Goal: Information Seeking & Learning: Learn about a topic

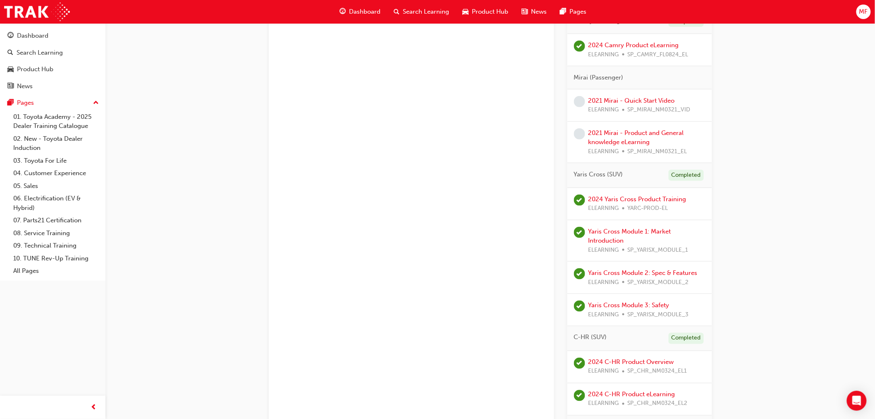
scroll to position [321, 0]
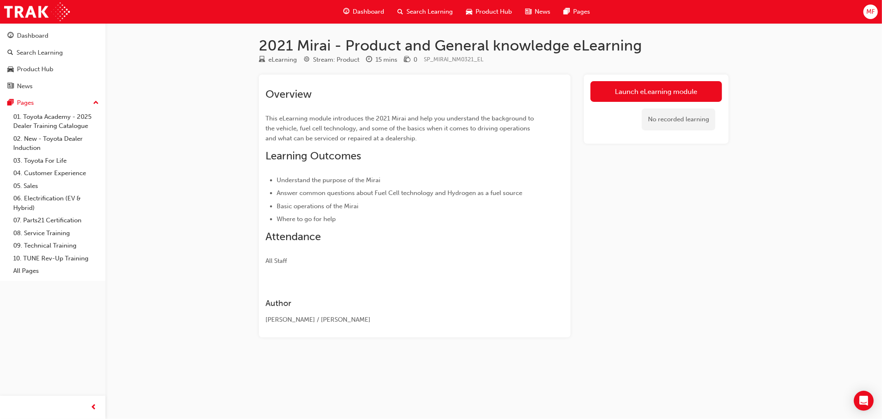
click at [632, 89] on link "Launch eLearning module" at bounding box center [657, 91] width 132 height 21
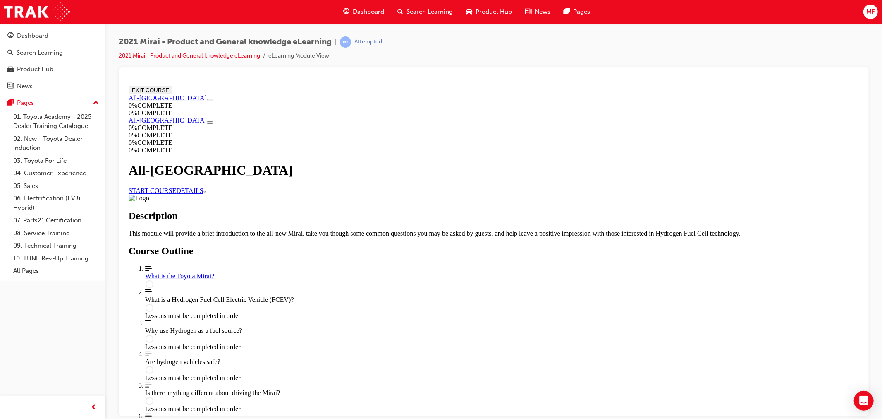
click at [176, 187] on link "START COURSE" at bounding box center [152, 190] width 48 height 7
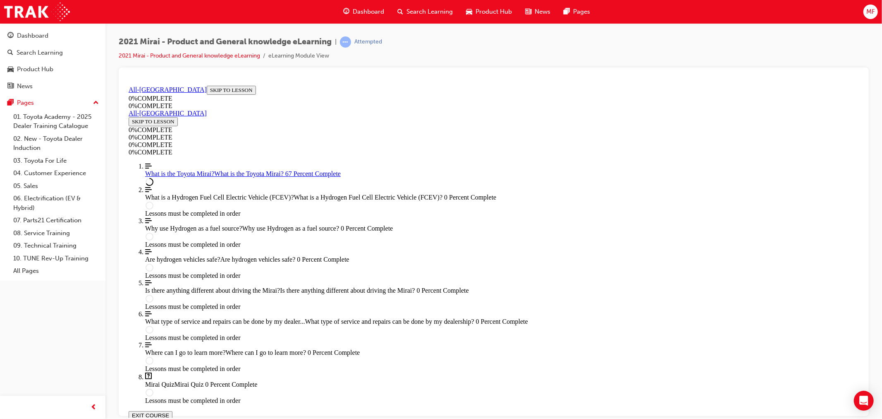
scroll to position [1098, 0]
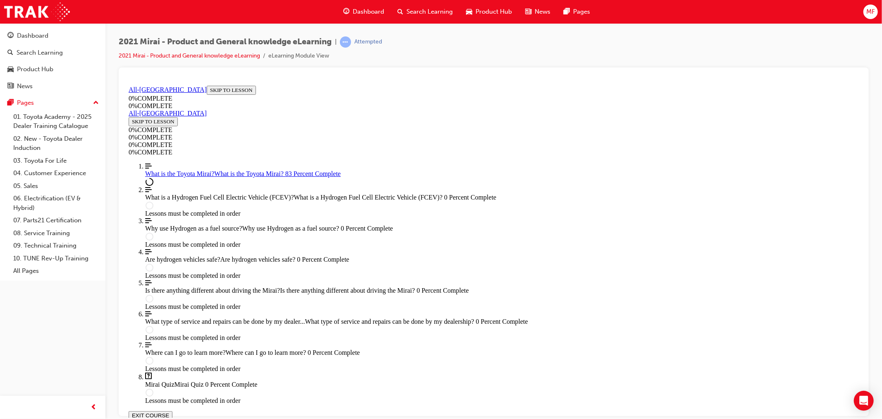
scroll to position [1096, 0]
drag, startPoint x: 482, startPoint y: 285, endPoint x: 476, endPoint y: 285, distance: 6.6
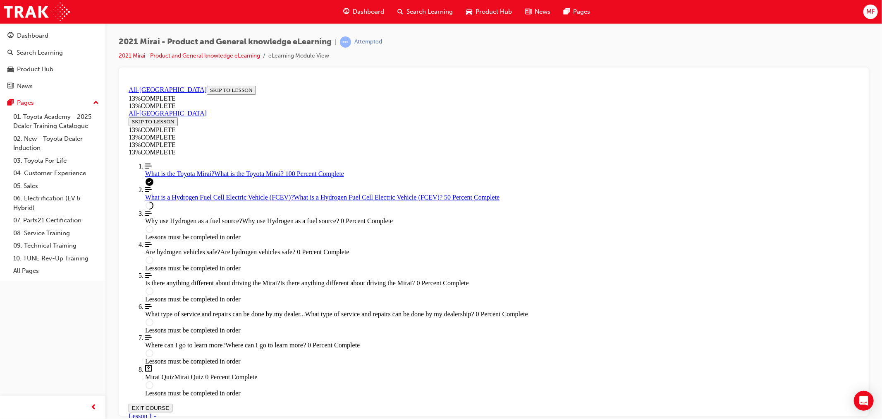
scroll to position [689, 0]
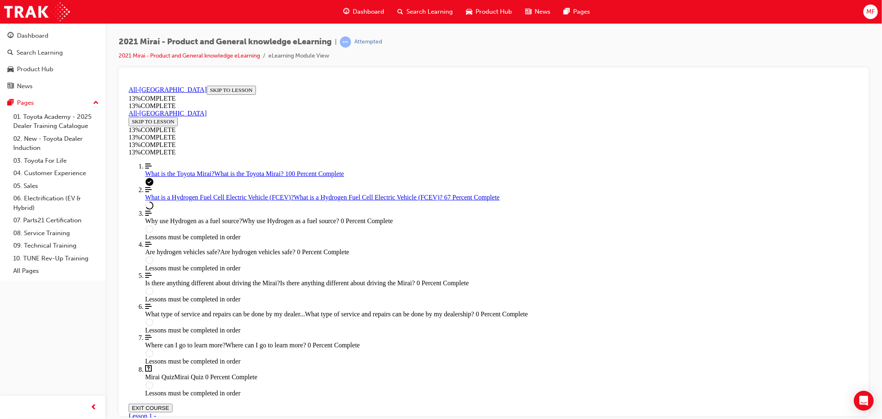
scroll to position [1174, 0]
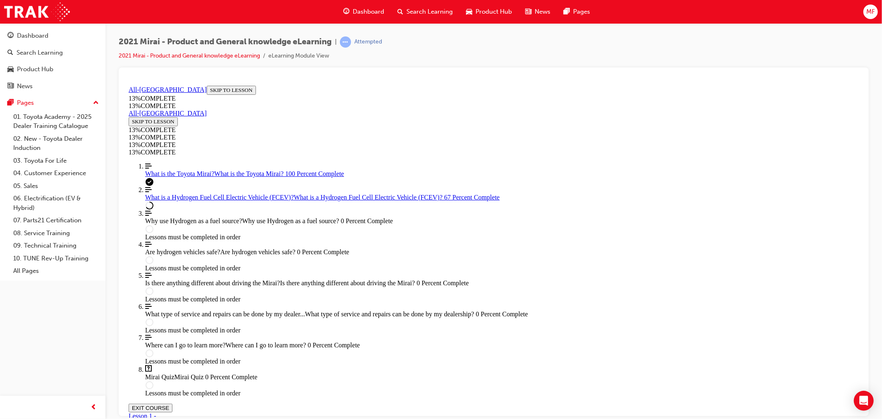
drag, startPoint x: 614, startPoint y: 290, endPoint x: 610, endPoint y: 285, distance: 6.0
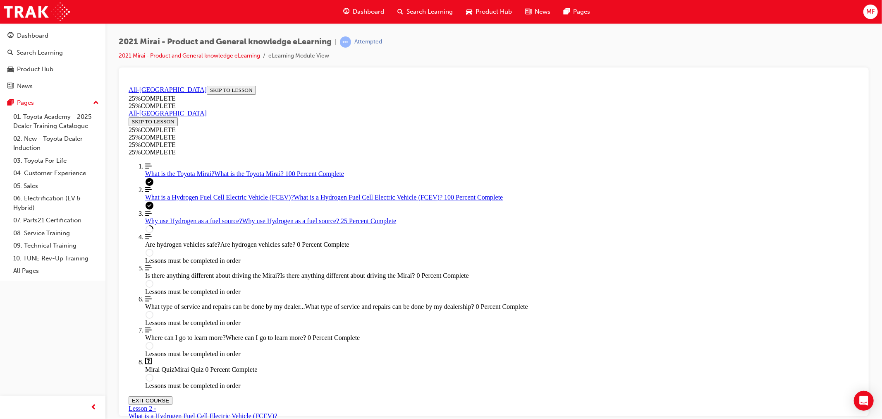
scroll to position [0, 0]
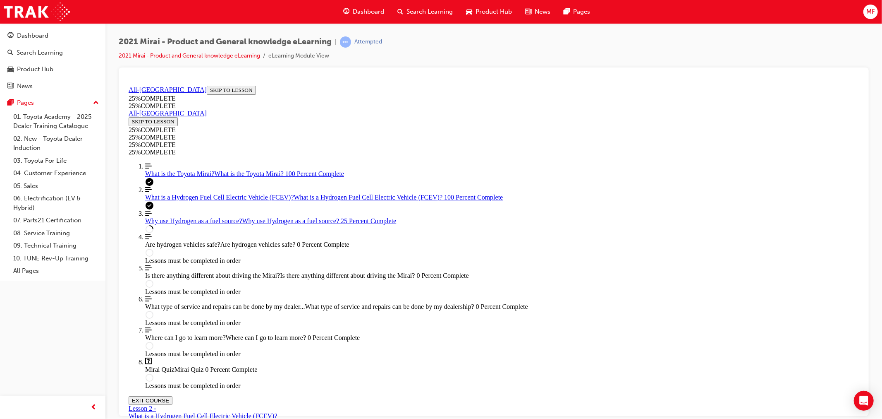
scroll to position [309, 0]
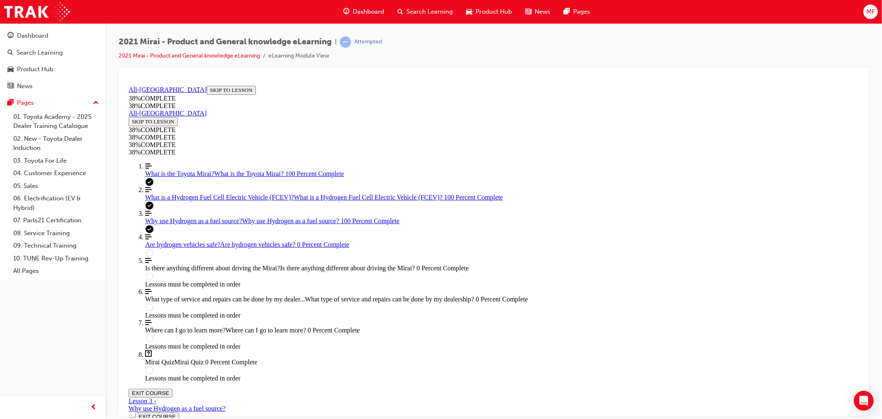
scroll to position [0, 0]
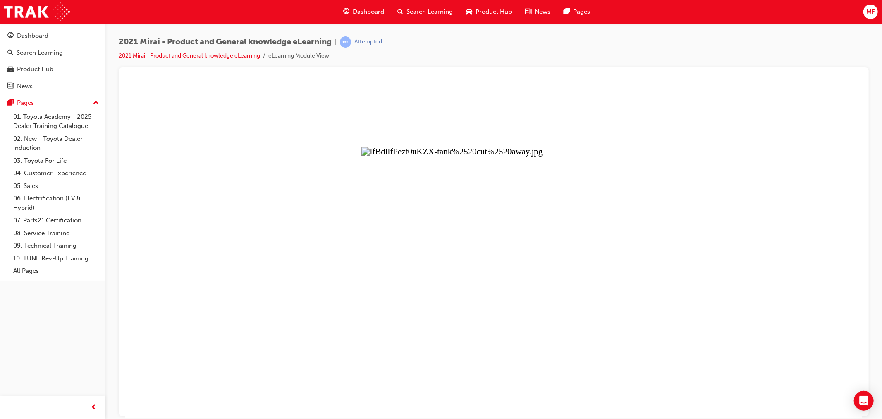
click at [582, 234] on button "Unzoom image" at bounding box center [493, 249] width 737 height 335
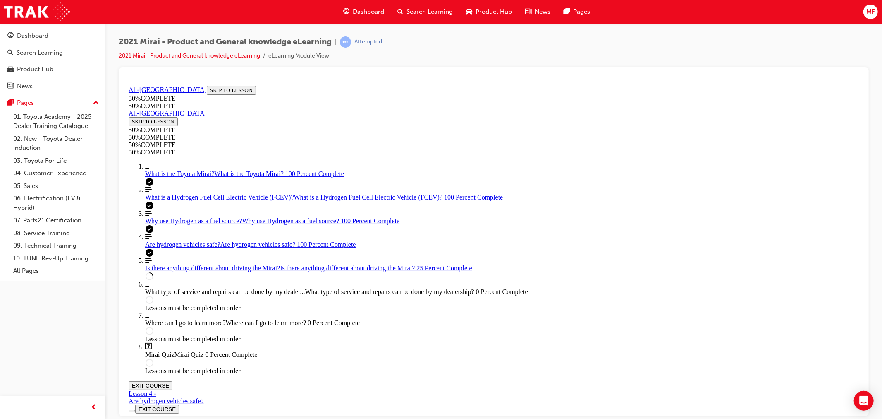
scroll to position [184, 0]
drag, startPoint x: 645, startPoint y: 232, endPoint x: 648, endPoint y: 236, distance: 5.0
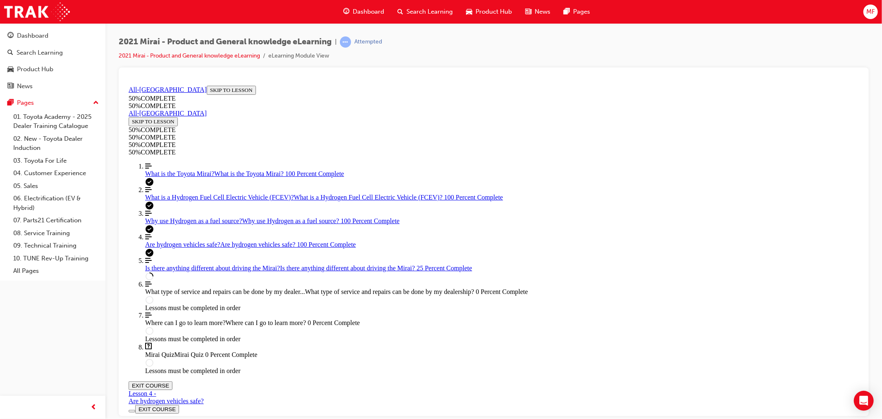
drag, startPoint x: 700, startPoint y: 264, endPoint x: 709, endPoint y: 269, distance: 10.2
drag, startPoint x: 568, startPoint y: 315, endPoint x: 572, endPoint y: 315, distance: 4.2
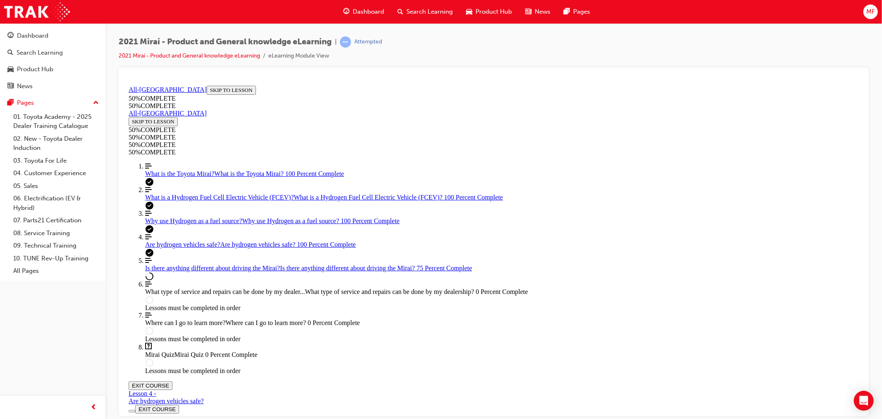
scroll to position [1371, 0]
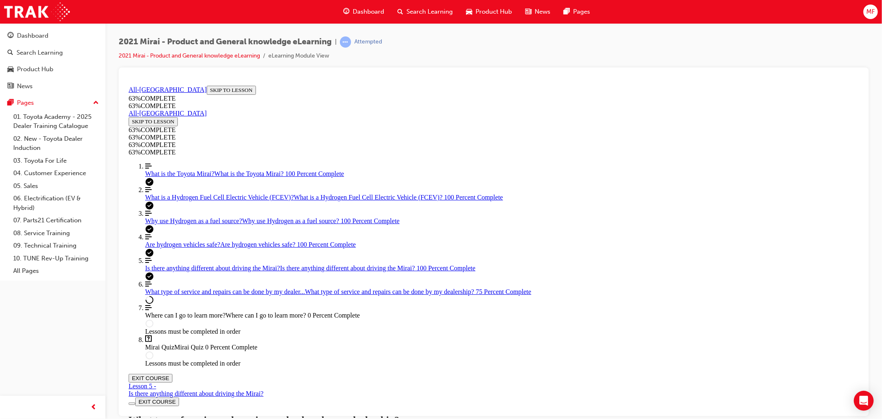
scroll to position [458, 0]
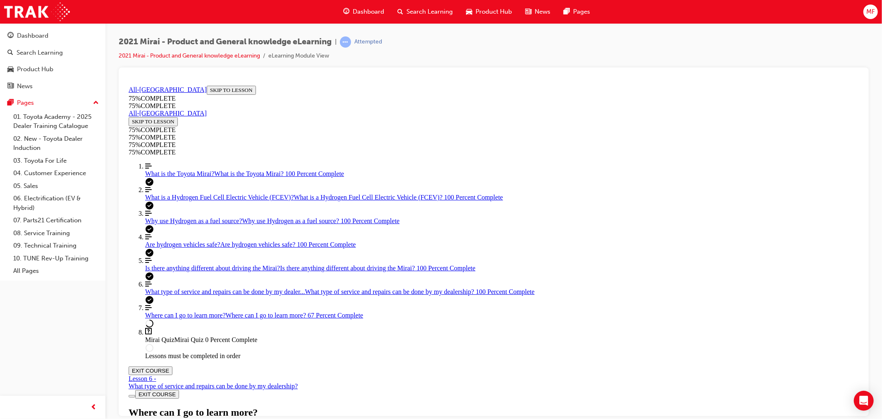
scroll to position [0, 0]
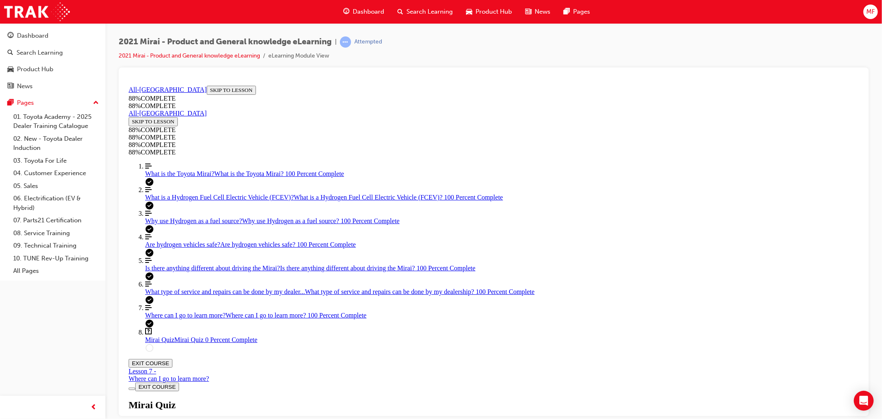
scroll to position [28, 0]
drag, startPoint x: 492, startPoint y: 266, endPoint x: 497, endPoint y: 288, distance: 22.5
